Goal: Transaction & Acquisition: Purchase product/service

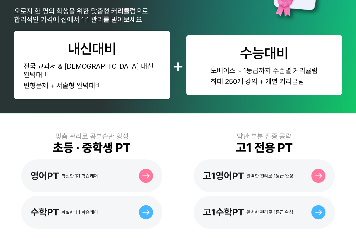
scroll to position [133, 0]
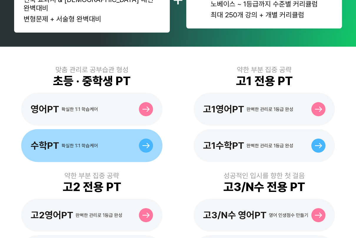
click at [85, 143] on div "확실한 1:1 학습케어" at bounding box center [79, 146] width 36 height 6
